Goal: Check status: Check status

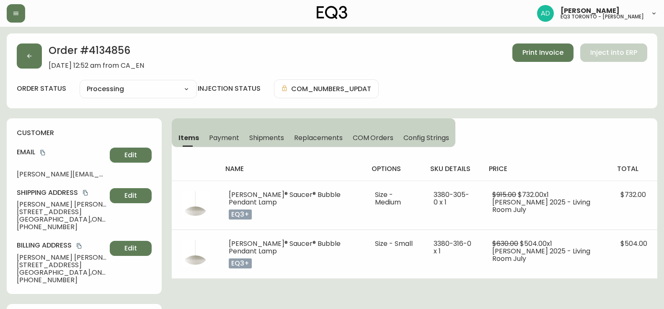
select select "PROCESSING"
click at [19, 12] on icon "button" at bounding box center [16, 13] width 7 height 7
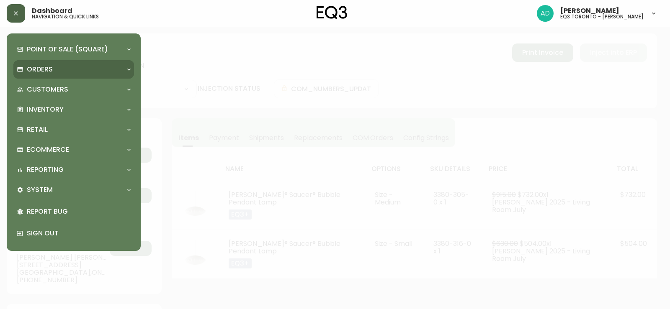
click at [85, 67] on div "Orders" at bounding box center [70, 69] width 106 height 9
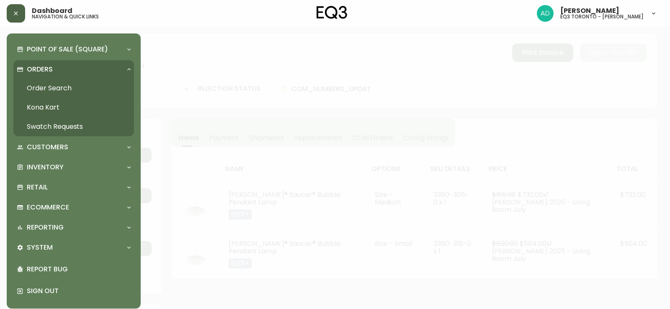
click at [52, 89] on link "Order Search" at bounding box center [73, 88] width 121 height 19
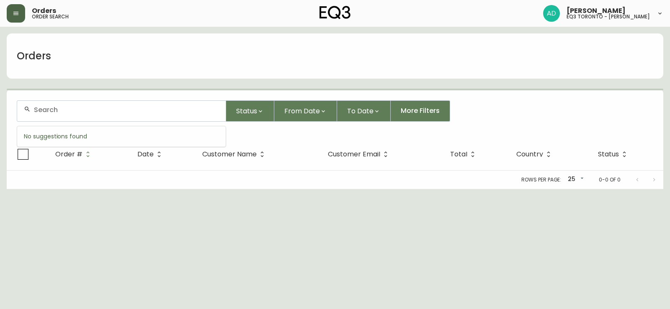
click at [90, 112] on input "text" at bounding box center [126, 110] width 185 height 8
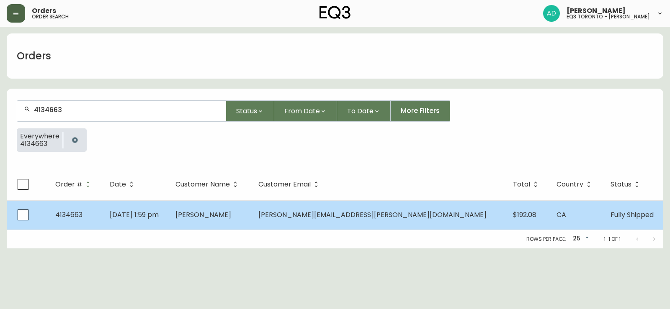
type input "4134663"
click at [231, 218] on span "Lori Hatcher" at bounding box center [203, 215] width 56 height 10
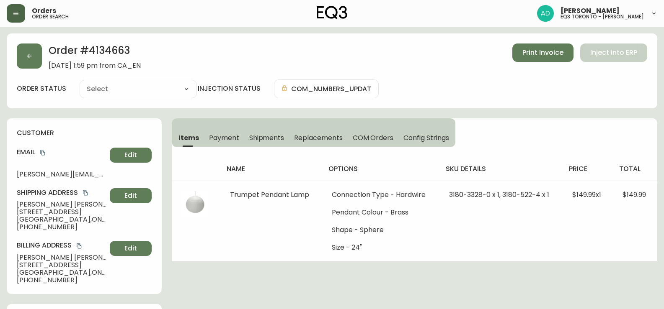
type input "Fully Shipped"
select select "FULLY_SHIPPED"
click at [540, 60] on button "Print Invoice" at bounding box center [542, 53] width 61 height 18
